Goal: Complete application form

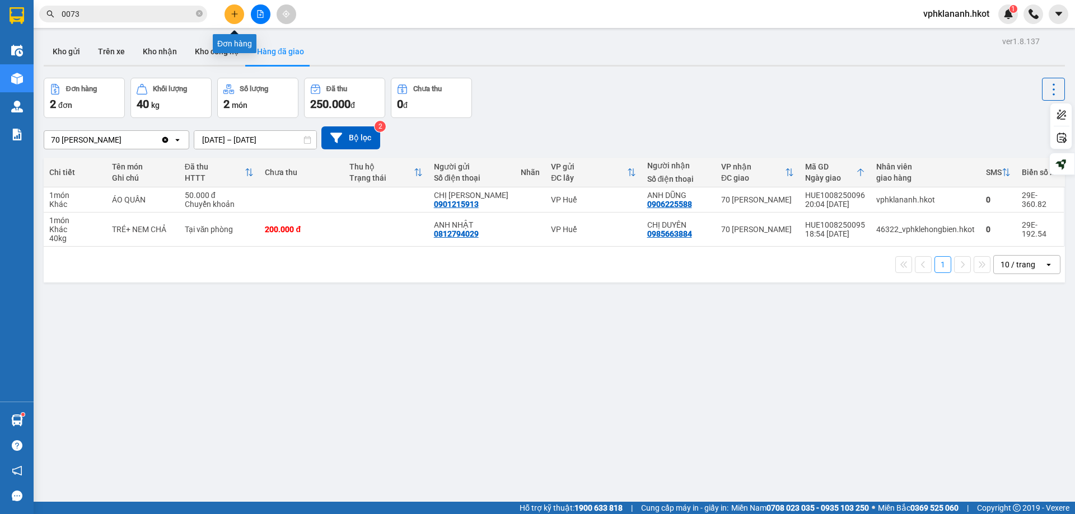
click at [236, 15] on icon "plus" at bounding box center [235, 14] width 8 height 8
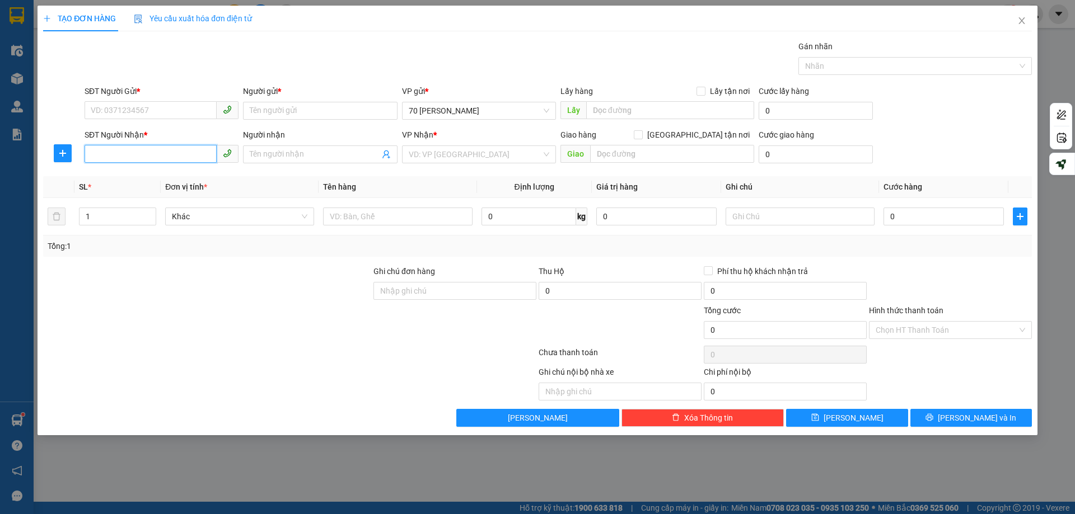
drag, startPoint x: 143, startPoint y: 151, endPoint x: 148, endPoint y: 156, distance: 7.2
click at [143, 150] on input "SĐT Người Nhận *" at bounding box center [151, 154] width 132 height 18
type input "0935381369"
click at [291, 154] on input "Người nhận" at bounding box center [314, 154] width 129 height 12
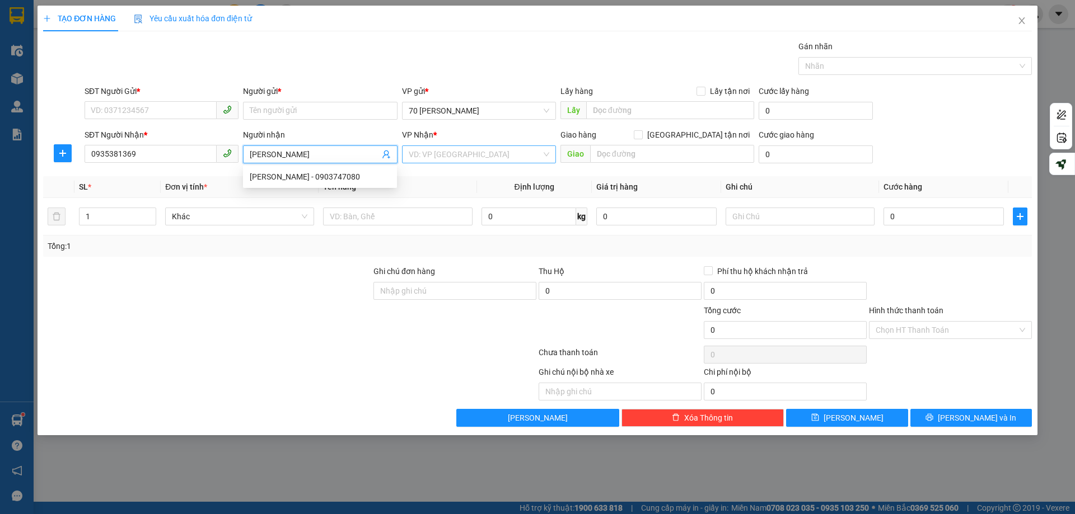
type input "[PERSON_NAME]"
click at [431, 158] on input "search" at bounding box center [475, 154] width 133 height 17
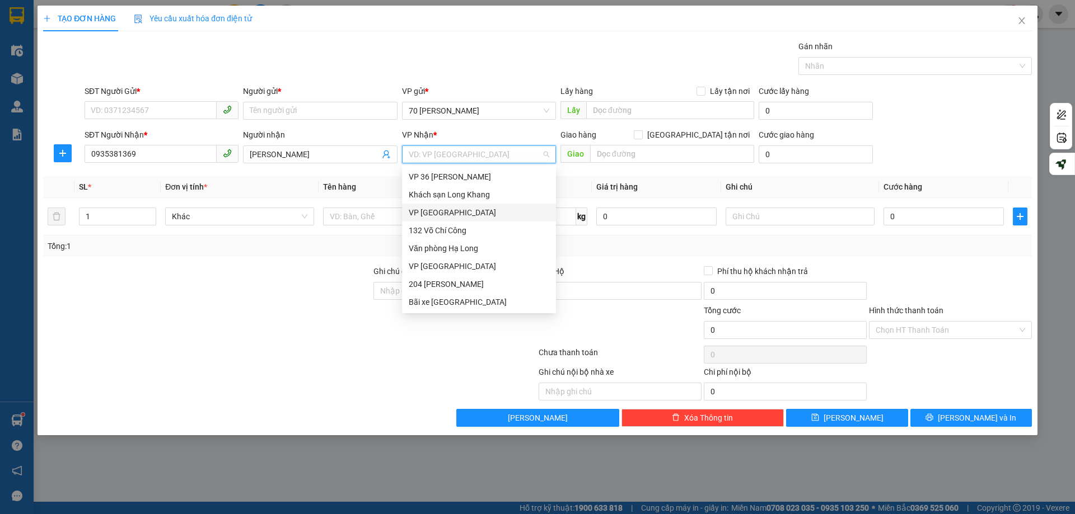
click at [439, 213] on div "VP [GEOGRAPHIC_DATA]" at bounding box center [479, 213] width 140 height 12
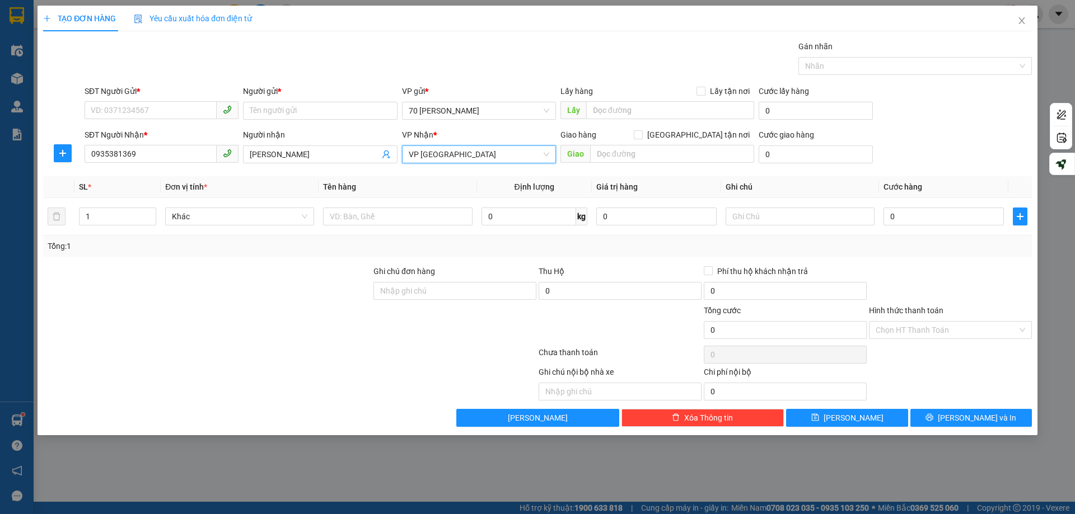
click at [470, 151] on span "VP [GEOGRAPHIC_DATA]" at bounding box center [479, 154] width 140 height 17
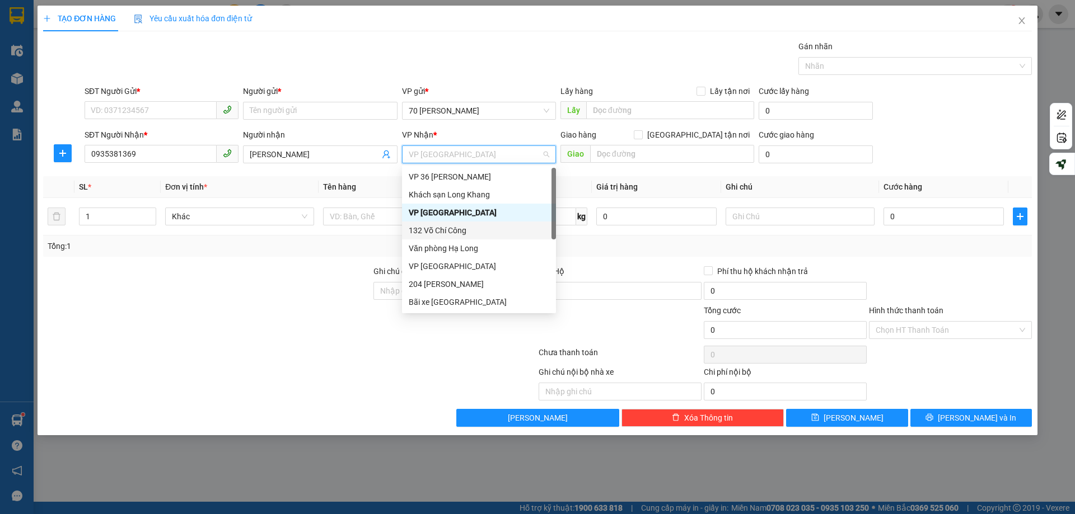
click at [302, 297] on div at bounding box center [207, 284] width 330 height 39
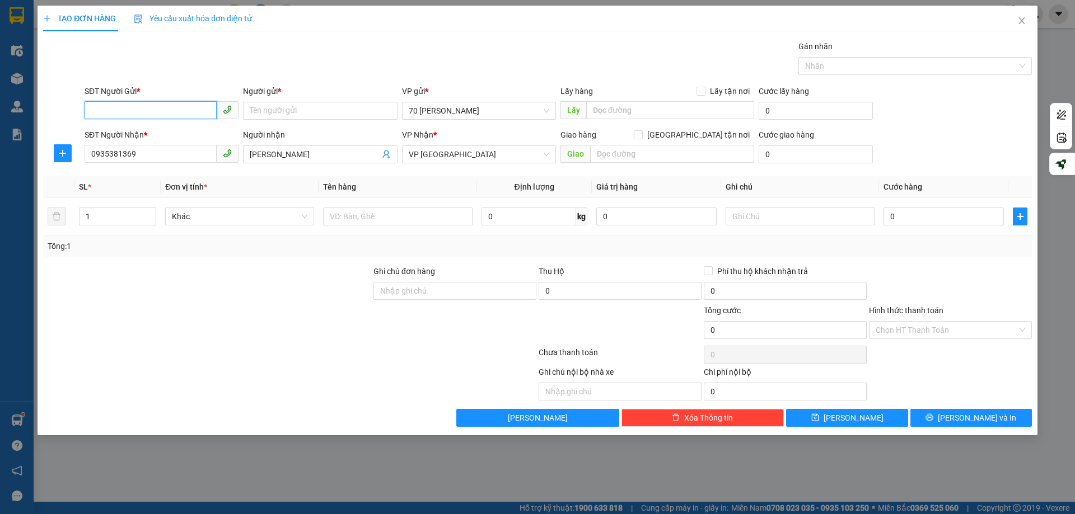
click at [155, 106] on input "SĐT Người Gửi *" at bounding box center [151, 110] width 132 height 18
type input "0365161221"
click at [161, 134] on div "0365161221 - [PERSON_NAME]" at bounding box center [161, 133] width 140 height 12
type input "[PERSON_NAME]"
type input "0365161221"
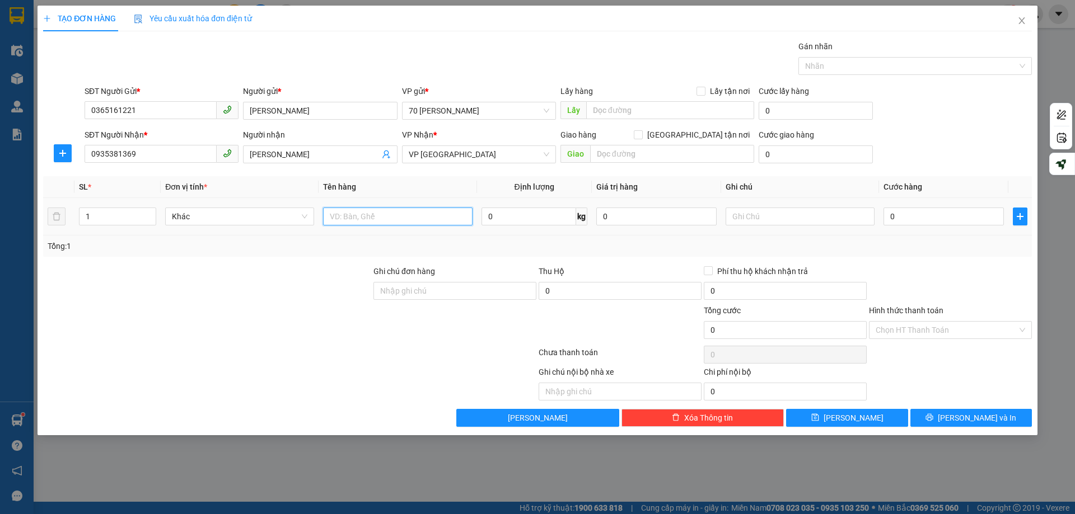
click at [367, 215] on input "text" at bounding box center [397, 217] width 149 height 18
type input "Mỹ phẩm"
click at [894, 221] on input "0" at bounding box center [943, 217] width 120 height 18
type input "5"
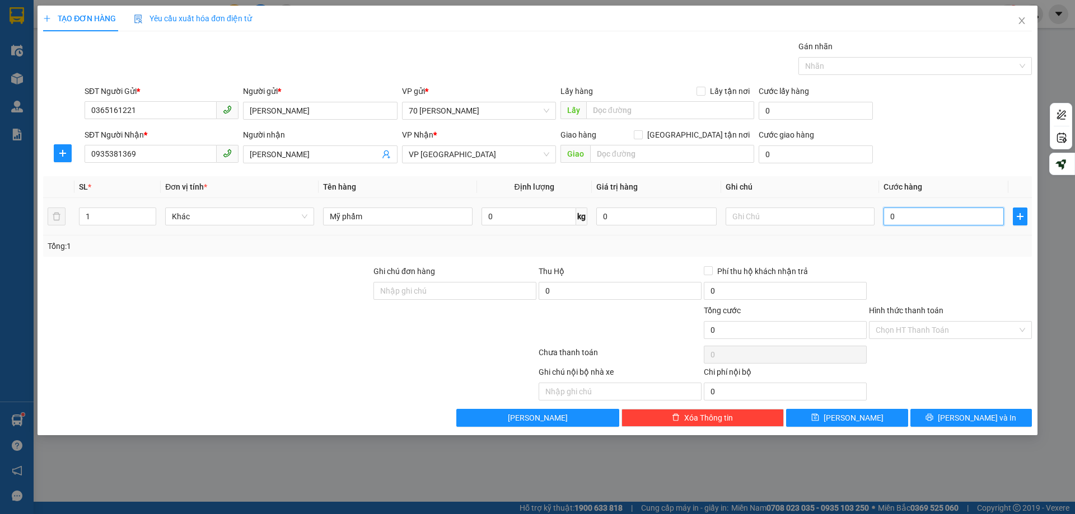
type input "5"
type input "50"
type input "500"
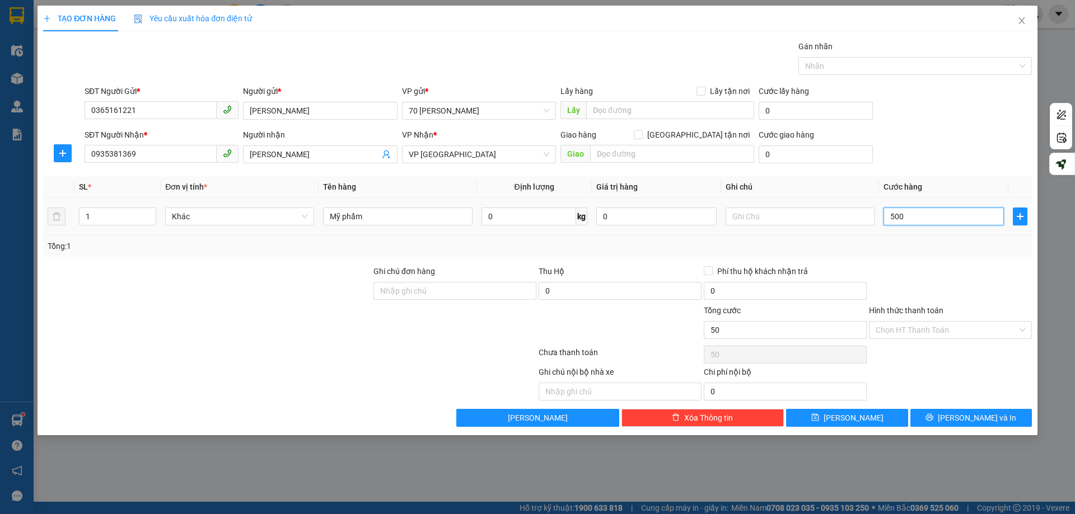
type input "500"
type input "5.000"
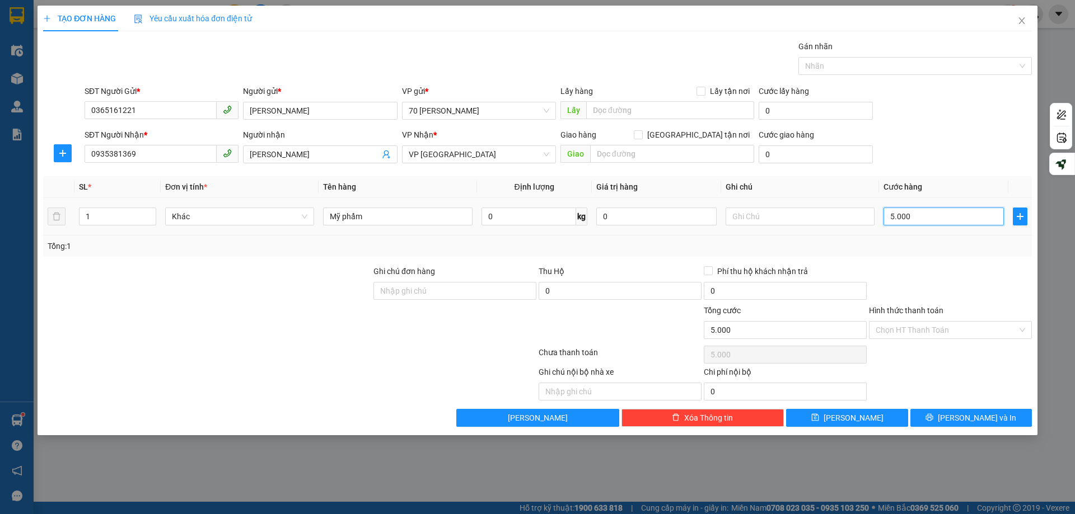
type input "50.000"
type input "500.000"
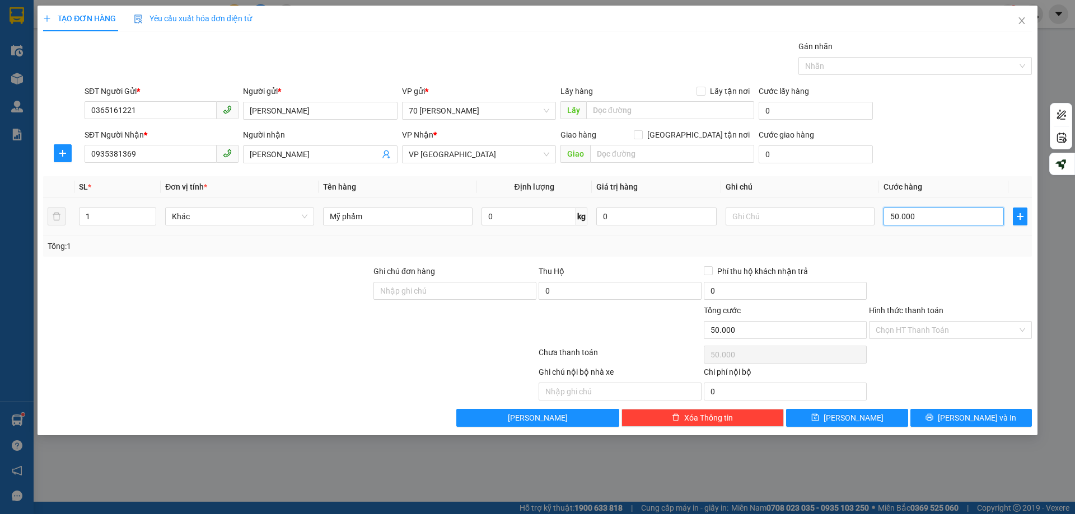
type input "500.000"
type input "50.000"
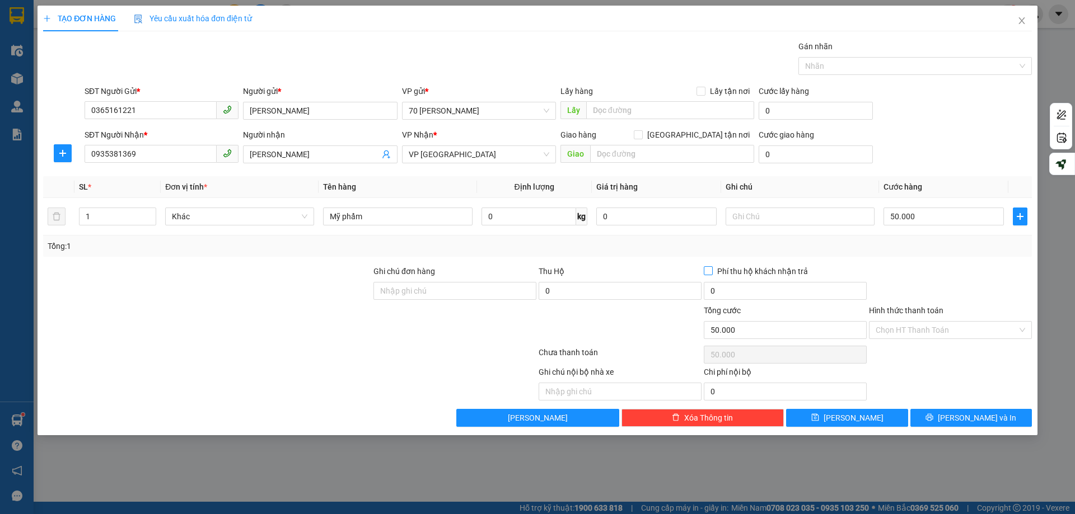
click at [713, 270] on span "Phí thu hộ khách nhận trả" at bounding box center [763, 271] width 100 height 12
click at [711, 270] on input "Phí thu hộ khách nhận trả" at bounding box center [708, 270] width 8 height 8
checkbox input "true"
click at [843, 415] on button "[PERSON_NAME]" at bounding box center [846, 418] width 121 height 18
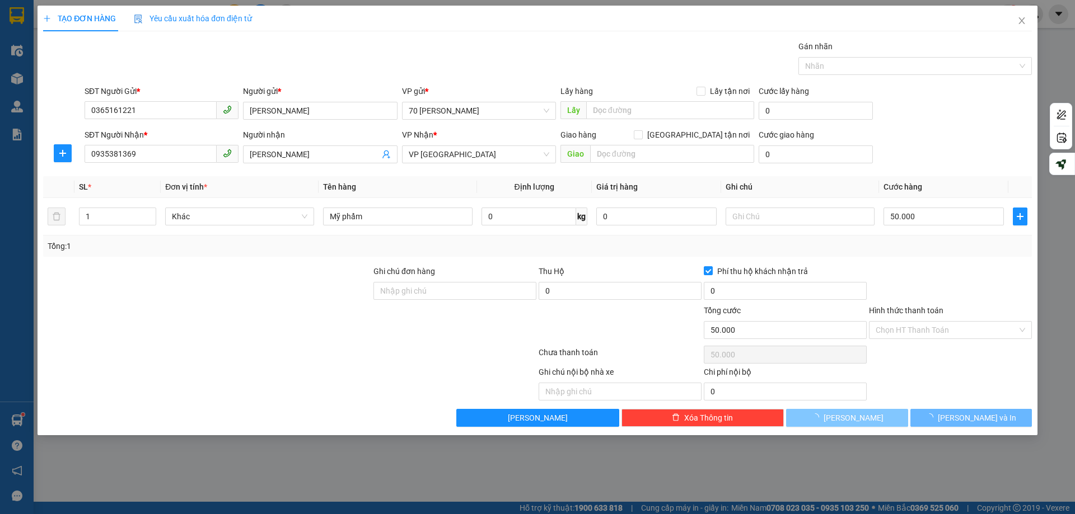
type input "0"
checkbox input "false"
type input "0"
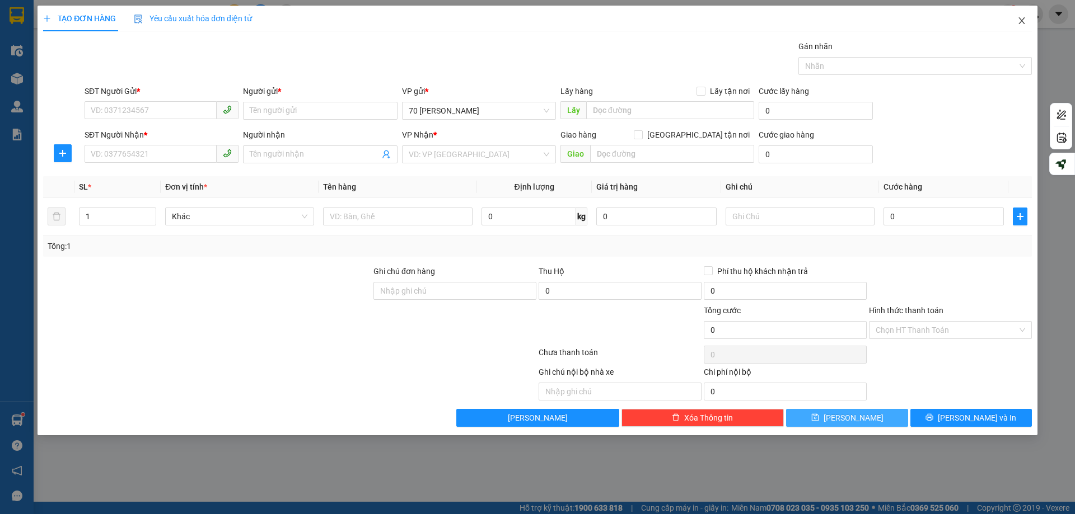
click at [1008, 21] on span "Close" at bounding box center [1021, 21] width 31 height 31
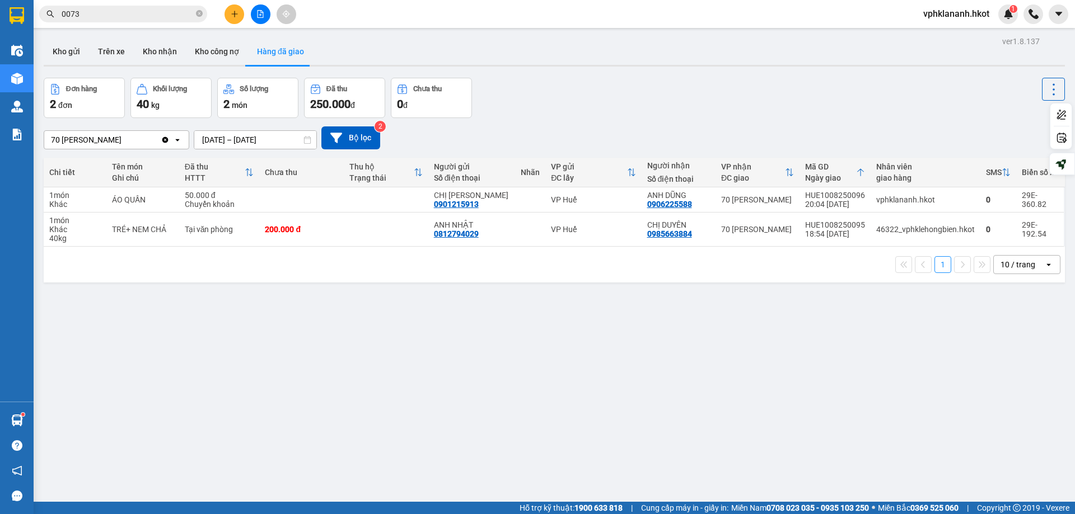
click at [575, 100] on div "Đơn hàng 2 đơn Khối lượng 40 kg Số lượng 2 món Đã thu 250.000 đ Chưa thu 0 đ" at bounding box center [554, 98] width 1021 height 40
click at [67, 51] on button "Kho gửi" at bounding box center [66, 51] width 45 height 27
